Goal: Check status: Check status

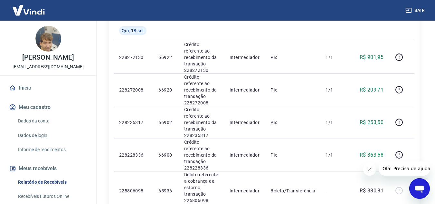
scroll to position [161, 0]
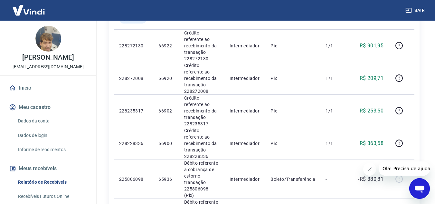
click at [369, 168] on icon "Fechar mensagem da empresa" at bounding box center [369, 168] width 5 height 5
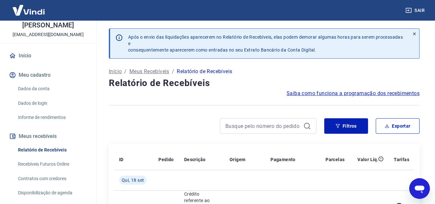
scroll to position [139, 0]
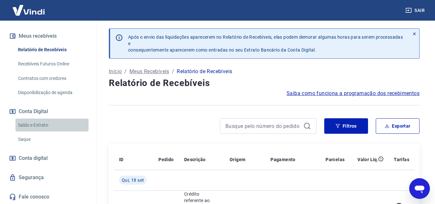
click at [66, 125] on link "Saldo e Extrato" at bounding box center [51, 124] width 73 height 13
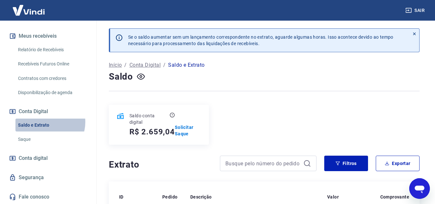
click at [46, 122] on link "Saldo e Extrato" at bounding box center [51, 124] width 73 height 13
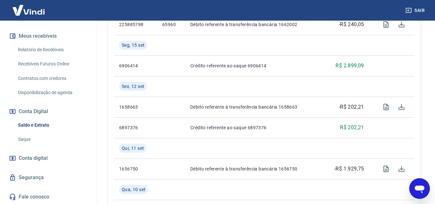
scroll to position [225, 0]
